Goal: Navigation & Orientation: Find specific page/section

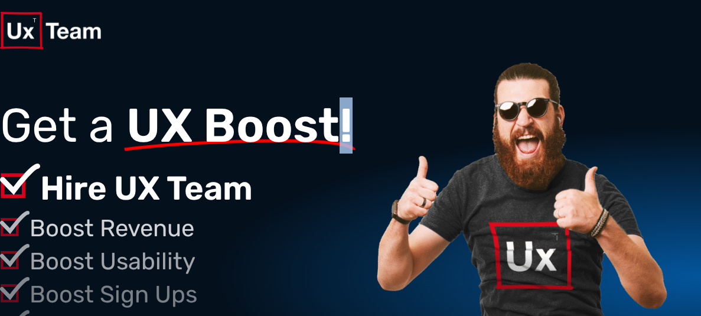
click at [344, 117] on span "UX Boost!" at bounding box center [239, 125] width 226 height 38
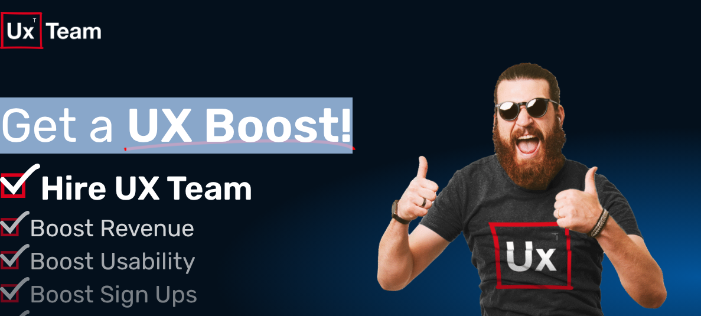
click at [344, 117] on span "UX Boost!" at bounding box center [239, 125] width 226 height 38
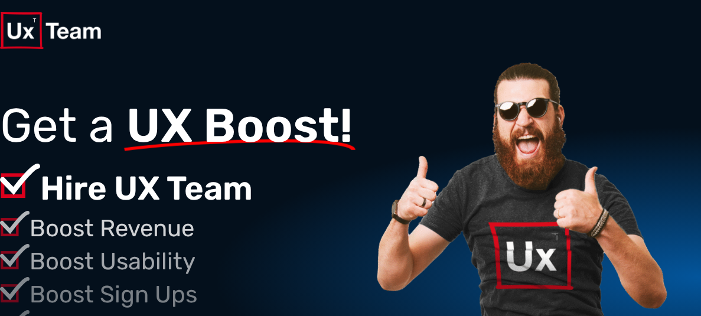
click at [344, 117] on span "UX Boost!" at bounding box center [239, 125] width 226 height 38
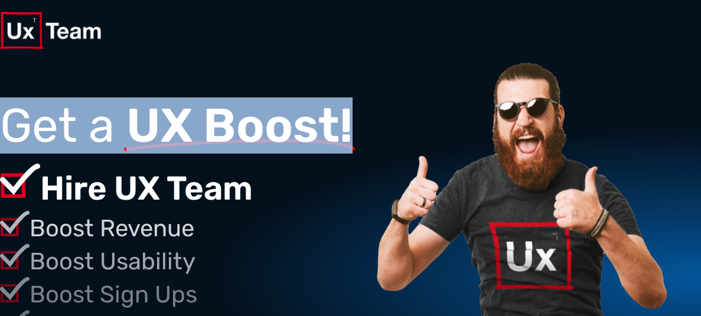
click at [344, 117] on span "UX Boost!" at bounding box center [239, 125] width 226 height 38
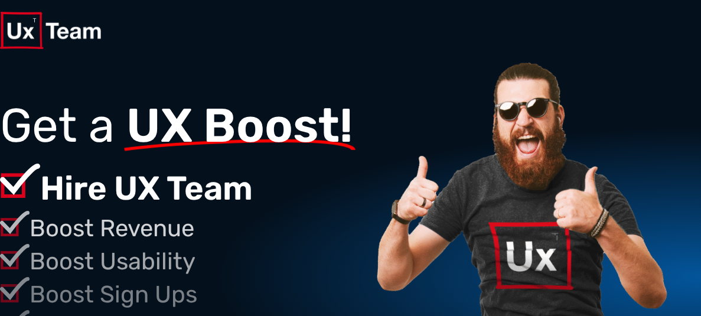
click at [344, 117] on span "UX Boost!" at bounding box center [239, 125] width 226 height 38
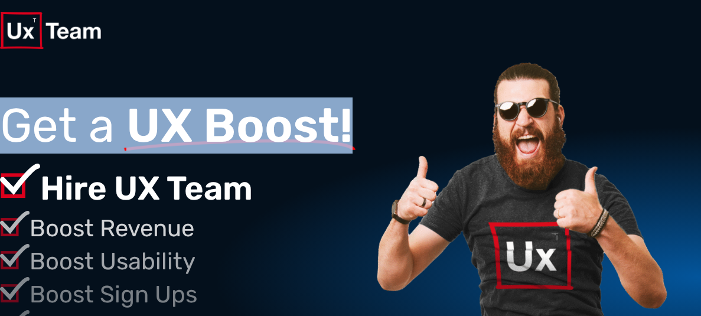
click at [344, 117] on span "UX Boost!" at bounding box center [239, 125] width 226 height 38
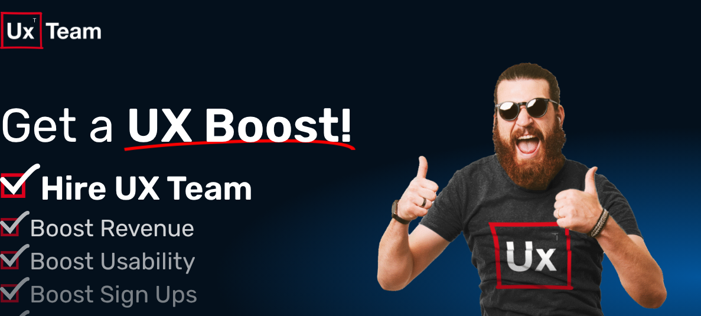
click at [344, 117] on span "UX Boost!" at bounding box center [239, 125] width 226 height 38
